Goal: Navigation & Orientation: Find specific page/section

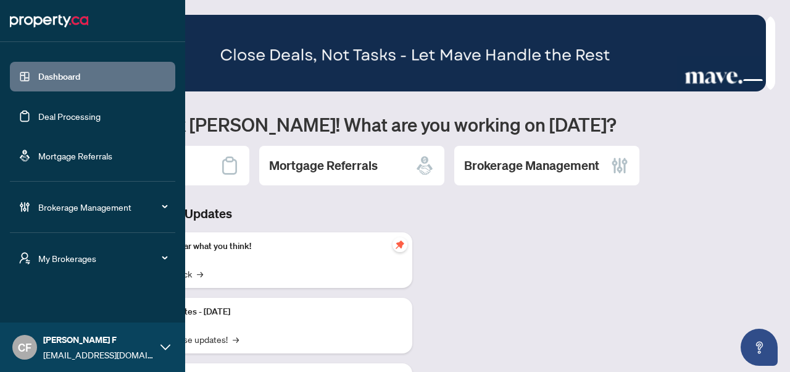
click at [102, 257] on span "My Brokerages" at bounding box center [102, 258] width 128 height 14
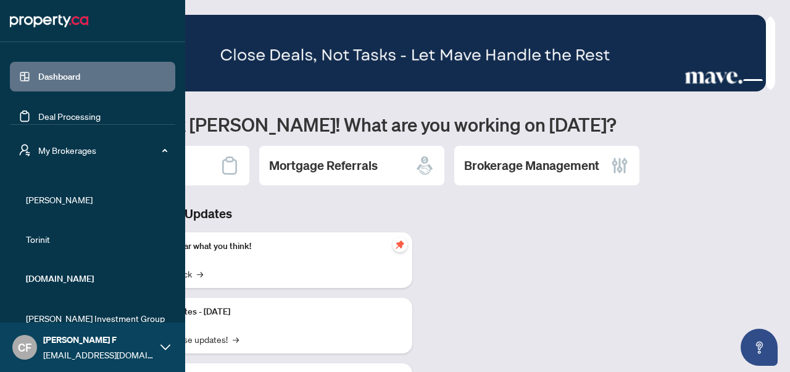
click at [63, 201] on span "[PERSON_NAME]" at bounding box center [96, 200] width 141 height 14
